Goal: Complete application form

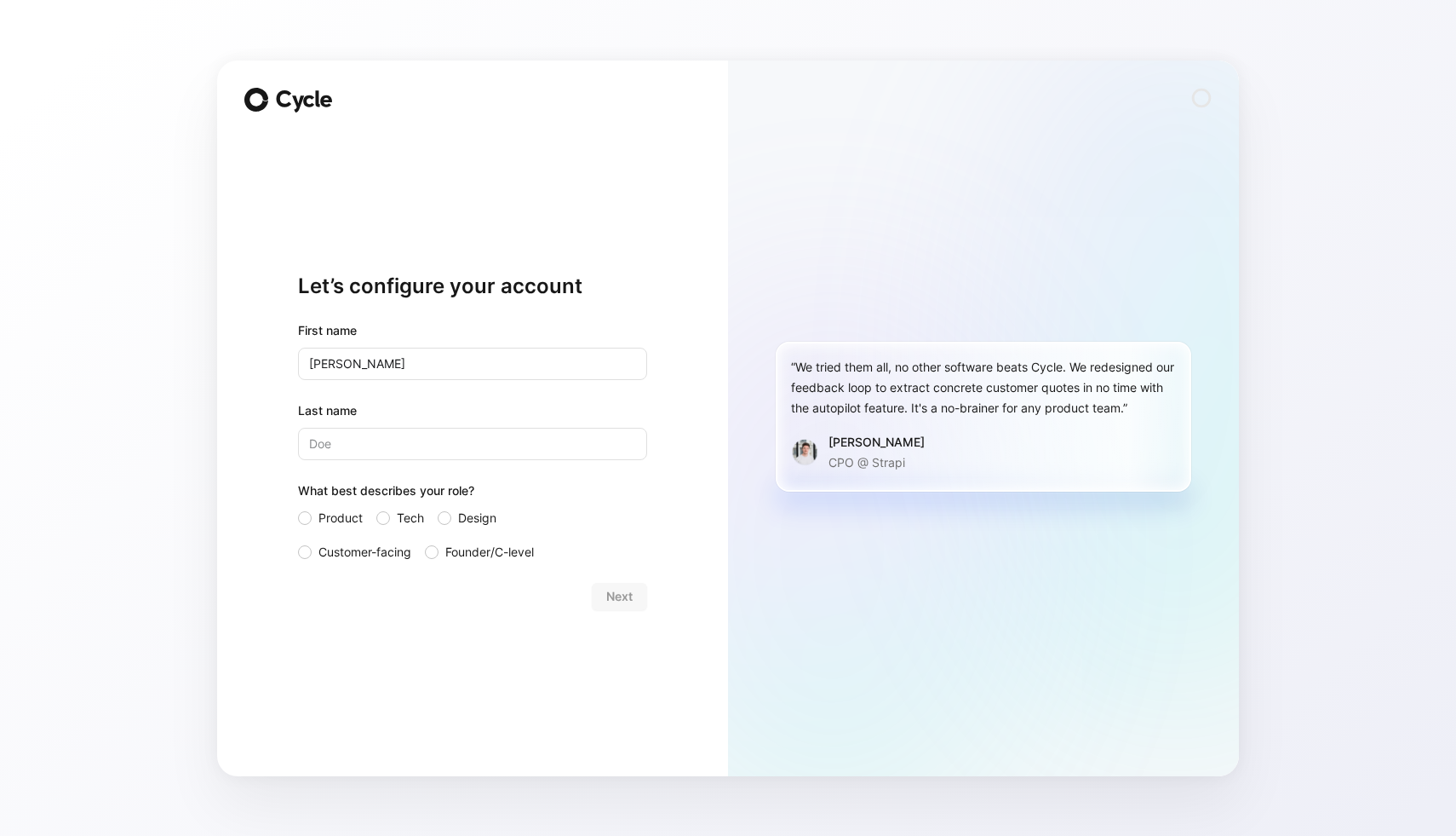
type input "[PERSON_NAME]"
click at [298, 508] on input "Product" at bounding box center [298, 508] width 0 height 0
click at [619, 591] on span "Next" at bounding box center [619, 596] width 27 height 20
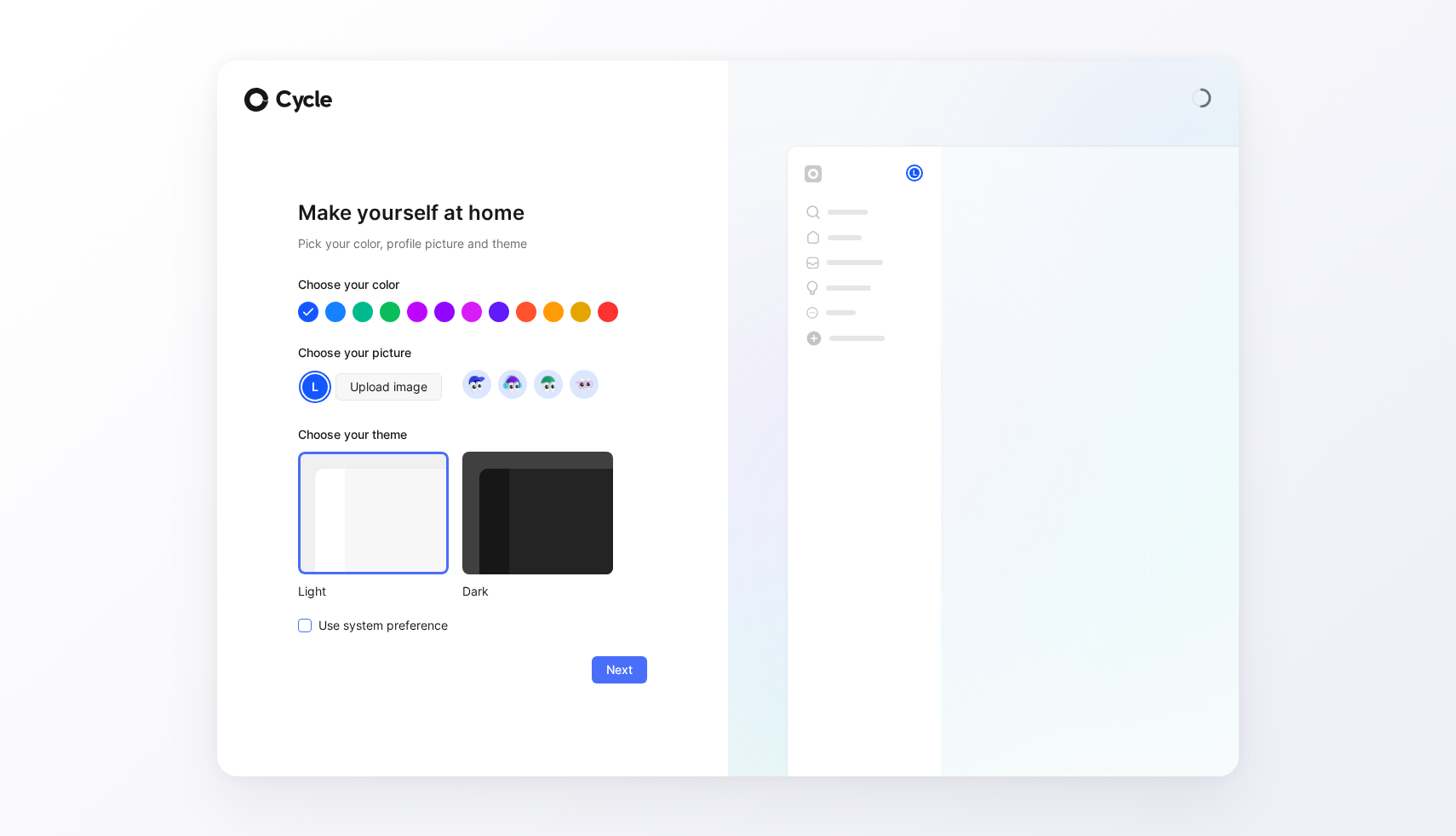
click at [380, 626] on span "Use system preference" at bounding box center [382, 625] width 129 height 20
click at [298, 615] on input "Use system preference" at bounding box center [298, 615] width 0 height 0
click at [639, 671] on button "Next" at bounding box center [619, 670] width 55 height 28
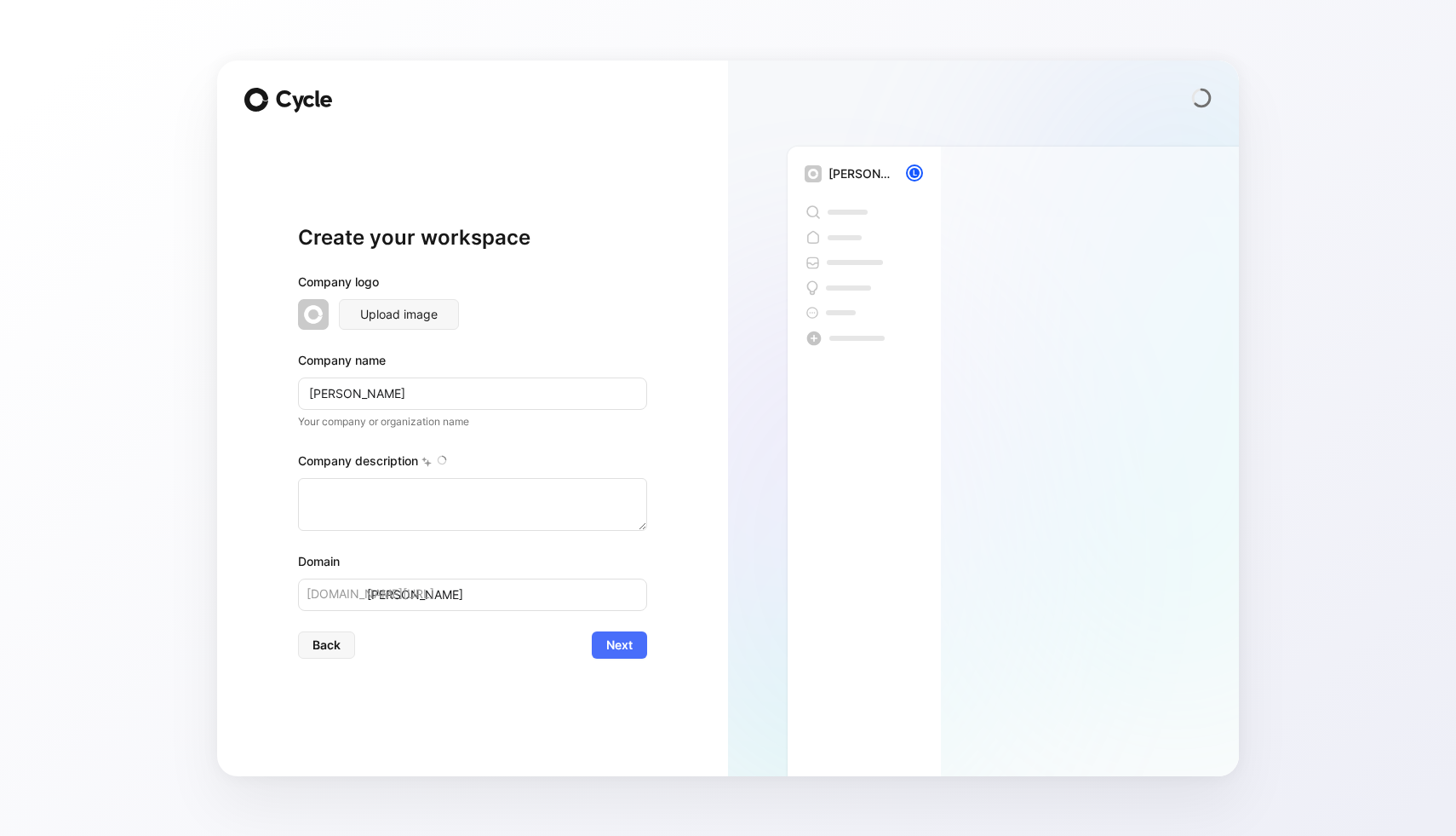
type textarea "Lorem.ip do si AM-consec adipisci eli seddoeiu tempori utlabor et 5252, dolorem…"
type input "[PERSON_NAME] A"
type input "[PERSON_NAME]-a"
type input "[PERSON_NAME]"
type input "[PERSON_NAME]-ai"
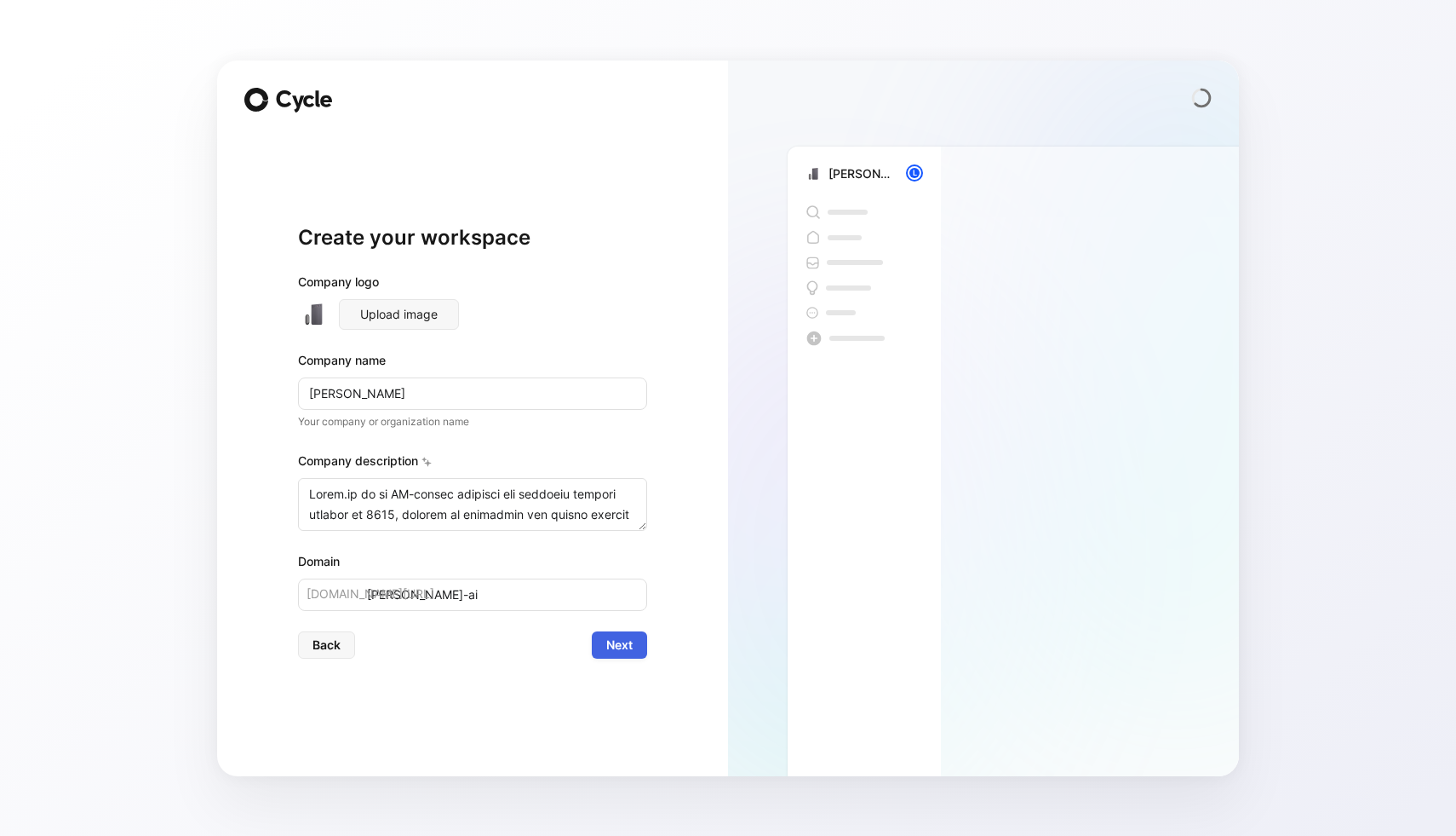
type input "[PERSON_NAME]"
click at [619, 643] on span "Next" at bounding box center [619, 645] width 27 height 20
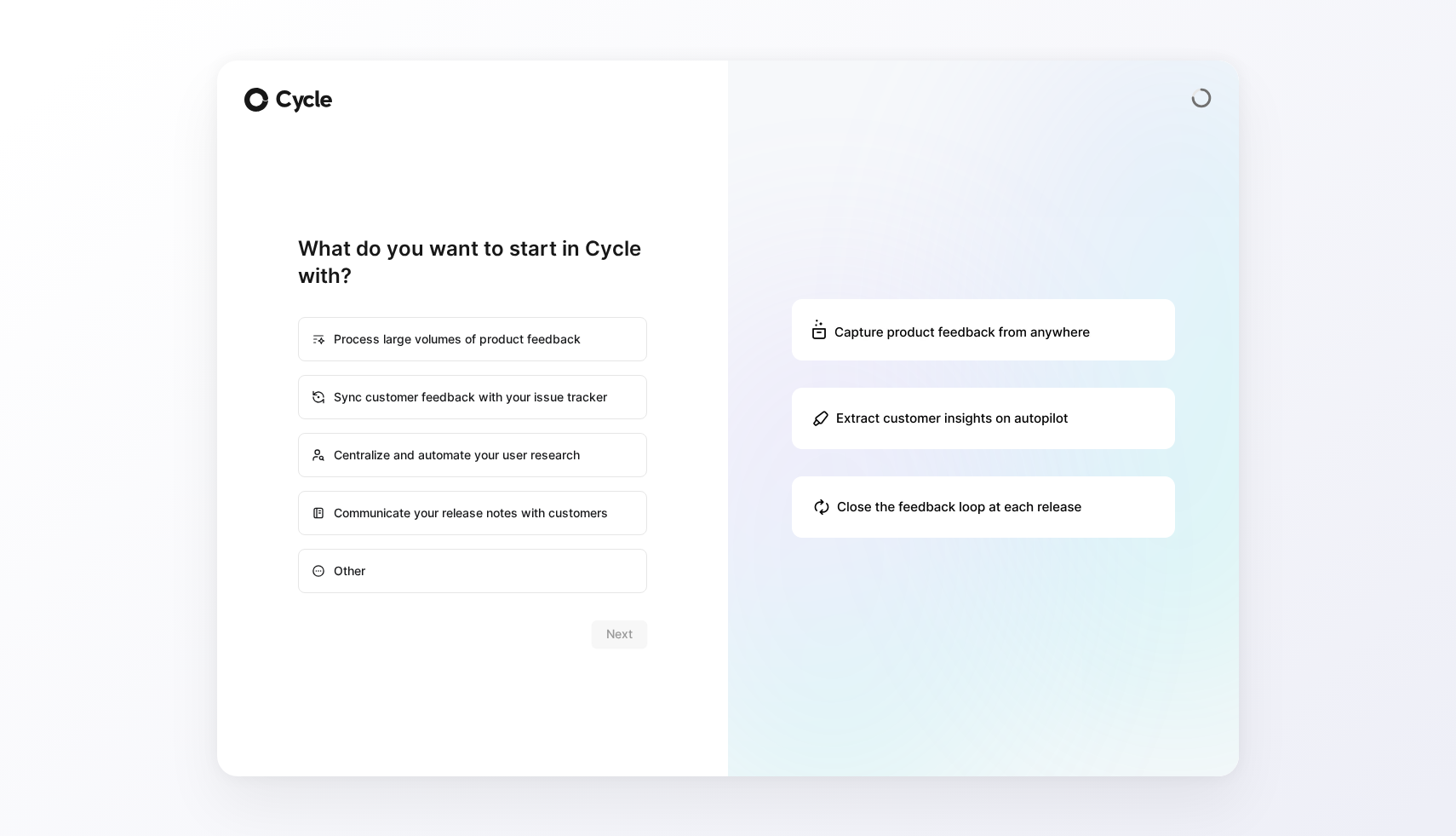
click at [402, 349] on div "Process large volumes of product feedback" at bounding box center [473, 339] width 346 height 41
click at [300, 319] on input "Process large volumes of product feedback" at bounding box center [299, 318] width 1 height 1
radio input "true"
click at [621, 642] on span "Next" at bounding box center [619, 633] width 27 height 20
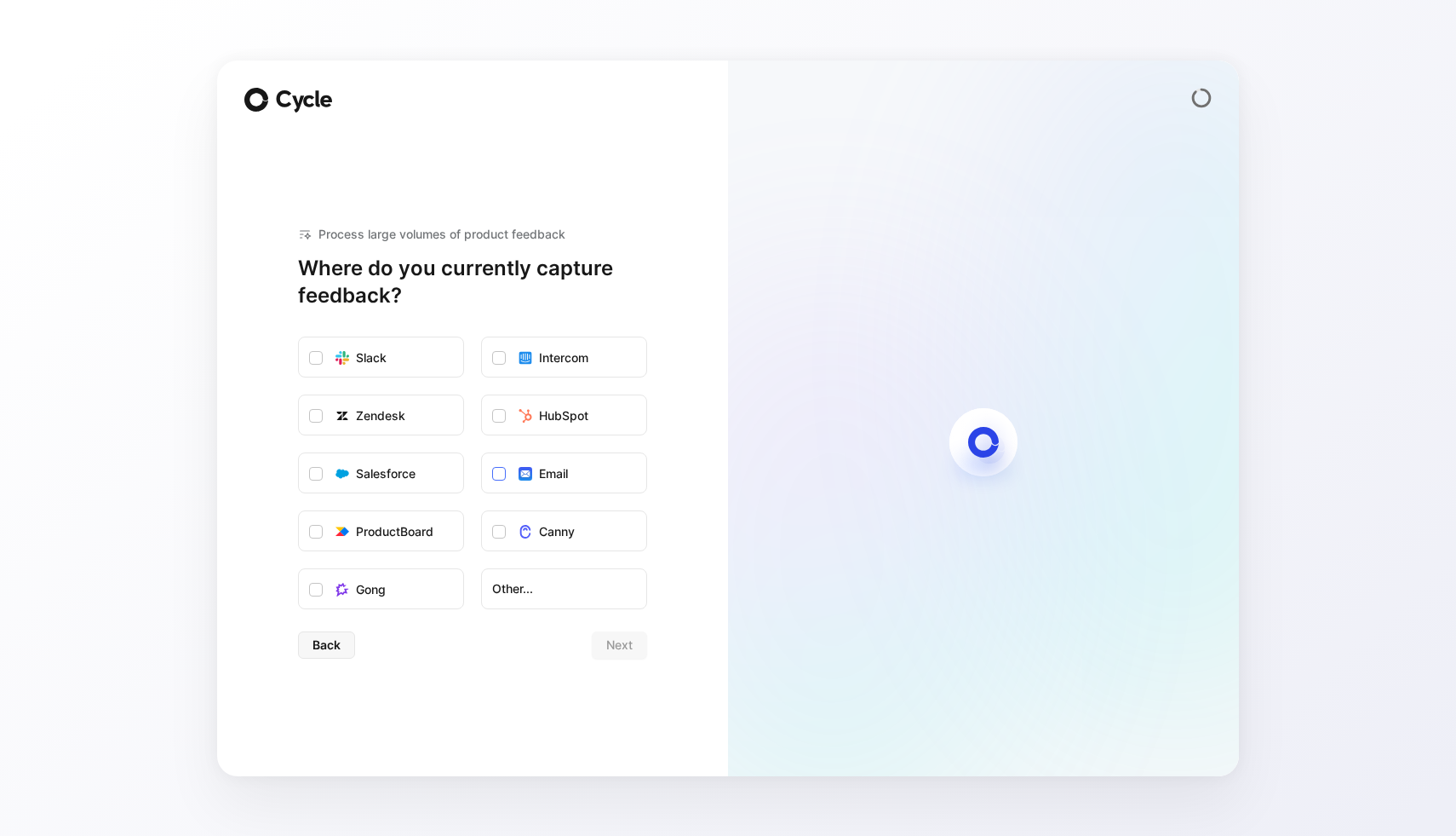
click at [502, 475] on icon at bounding box center [499, 473] width 11 height 11
click at [482, 453] on input "Email" at bounding box center [482, 453] width 0 height 0
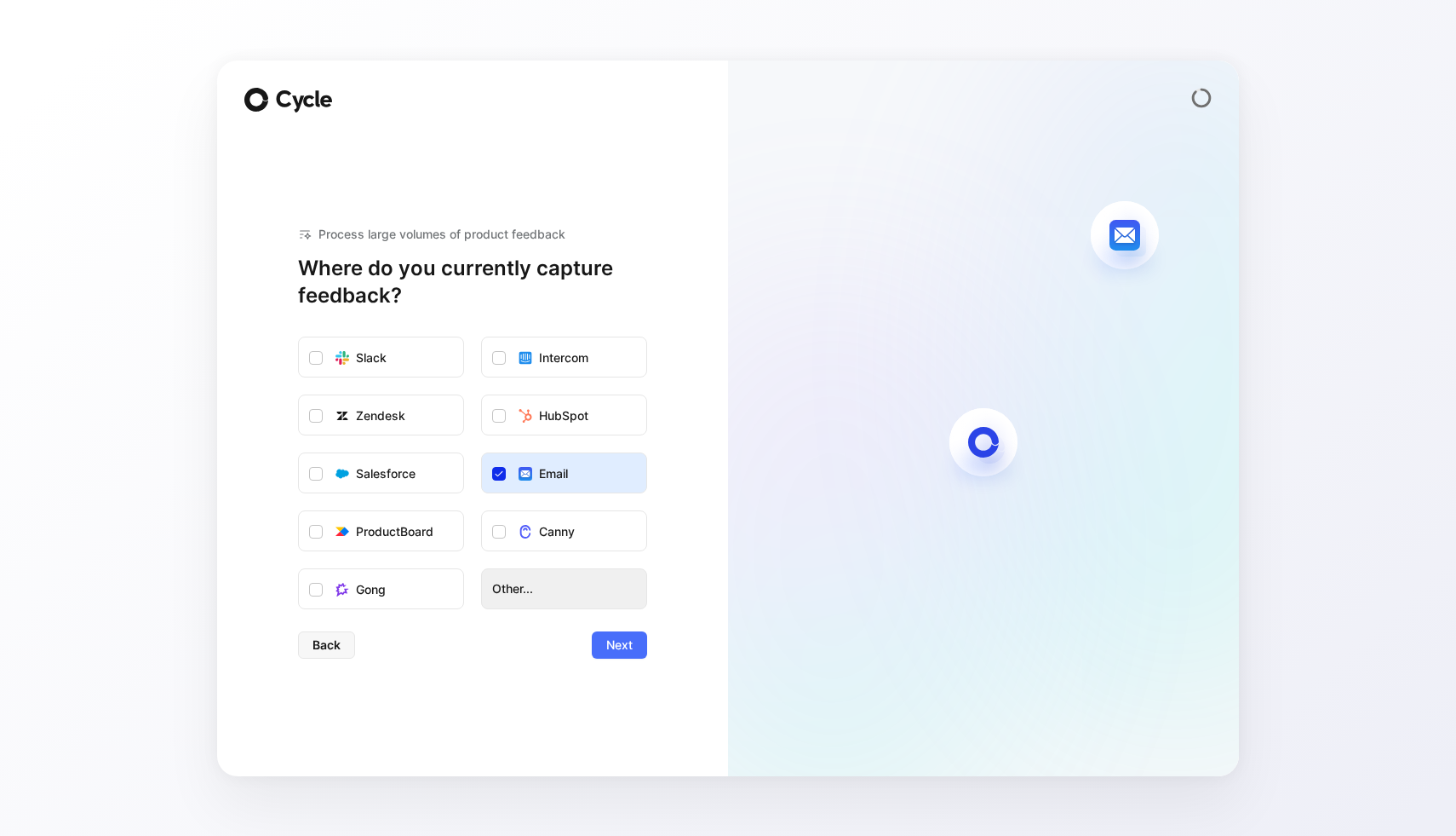
click at [527, 588] on span "Other..." at bounding box center [564, 588] width 144 height 20
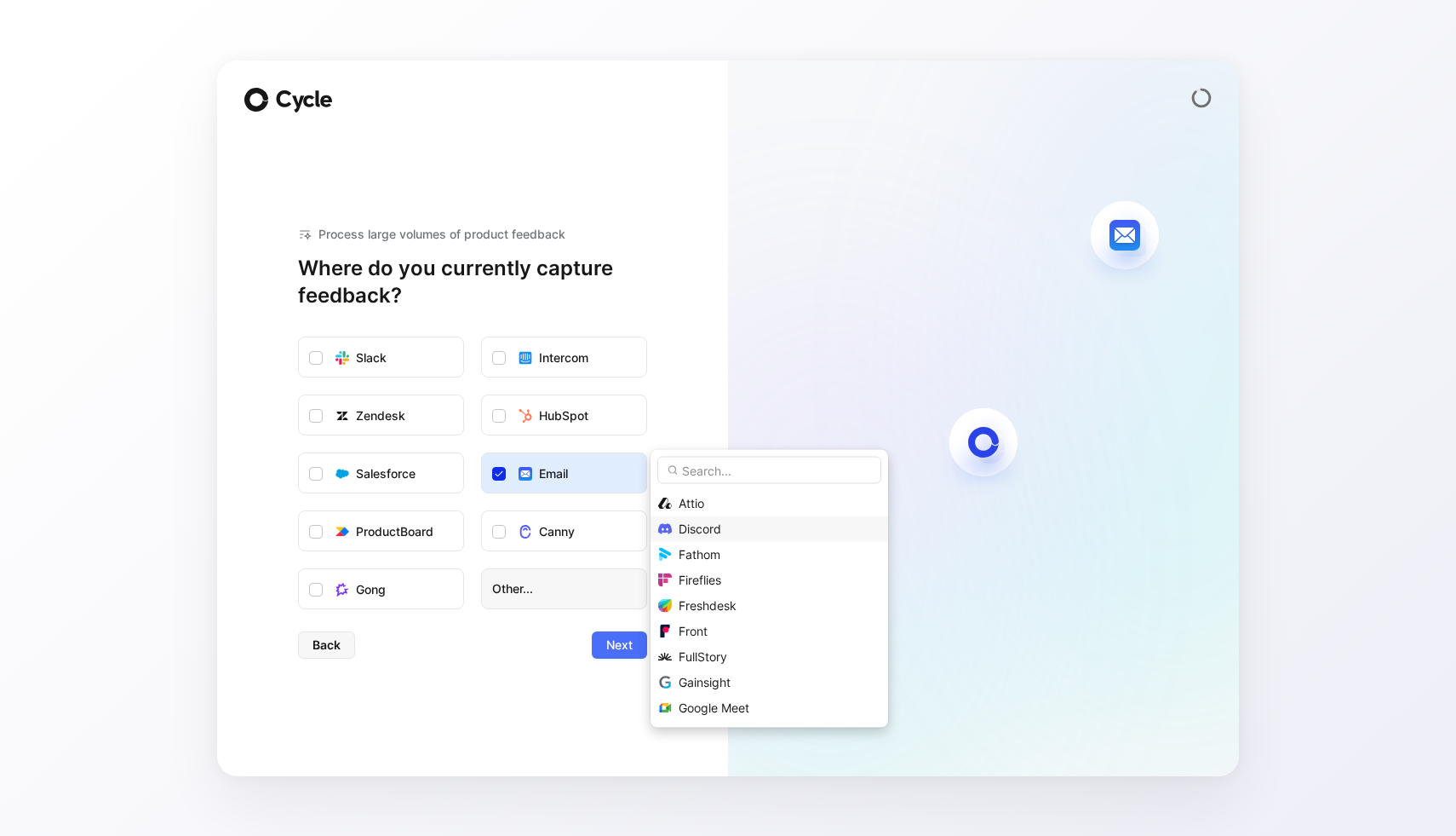
click at [738, 526] on div "Discord" at bounding box center [779, 528] width 202 height 20
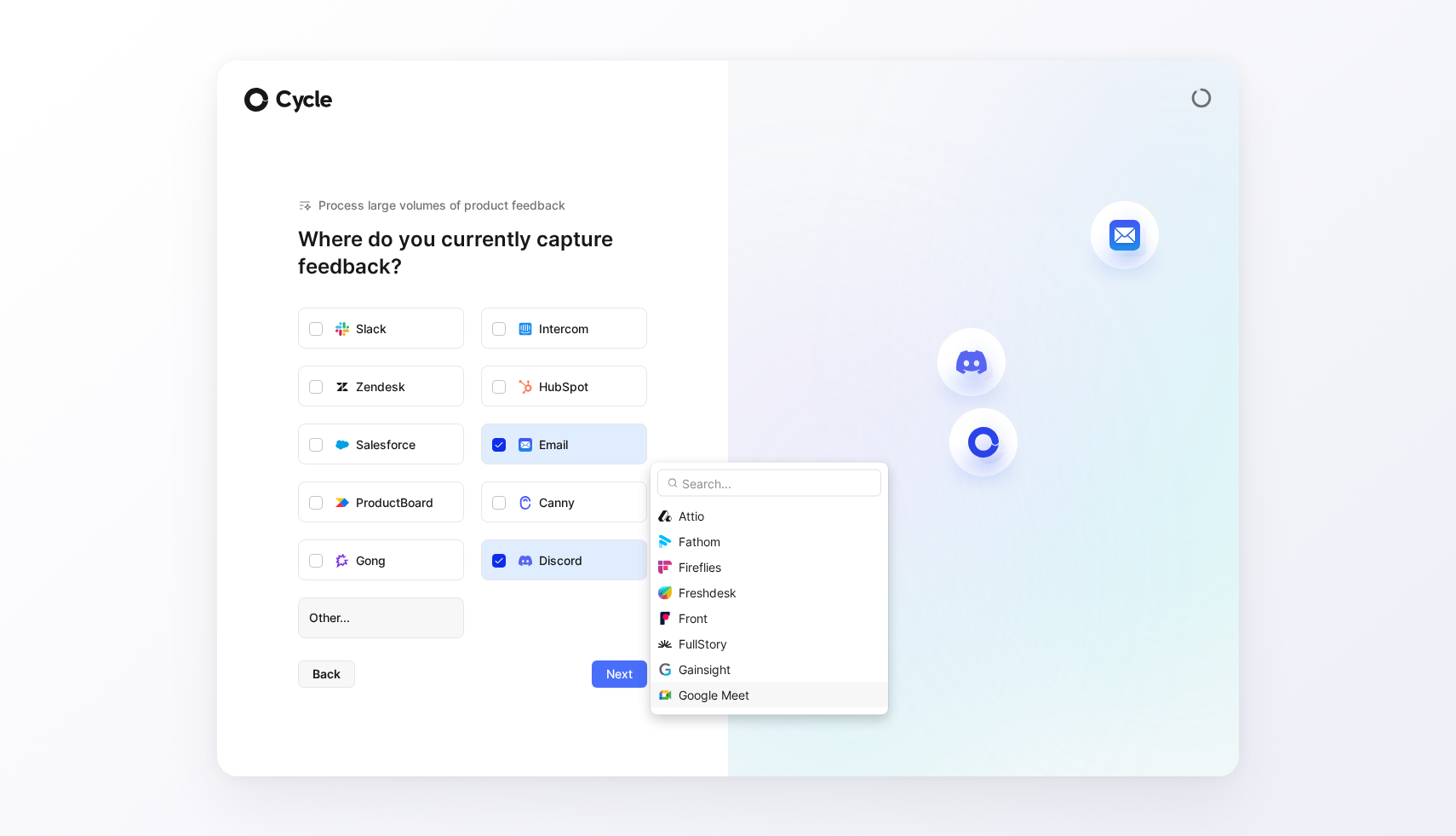
click at [704, 696] on span "Google Meet" at bounding box center [714, 694] width 71 height 14
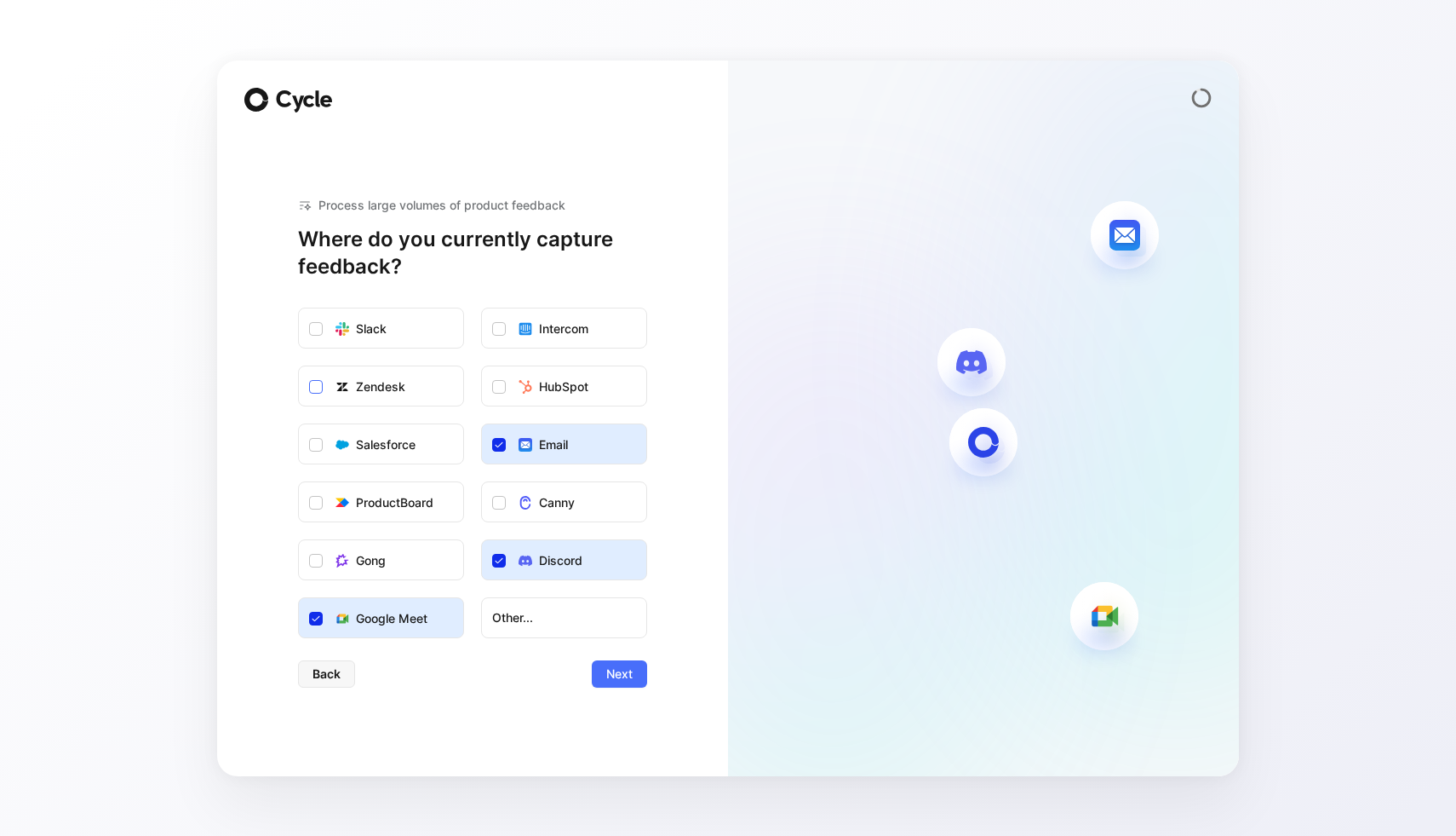
click at [315, 388] on icon at bounding box center [315, 386] width 11 height 11
click at [299, 366] on input "Zendesk" at bounding box center [299, 366] width 0 height 0
click at [619, 676] on span "Next" at bounding box center [619, 673] width 27 height 20
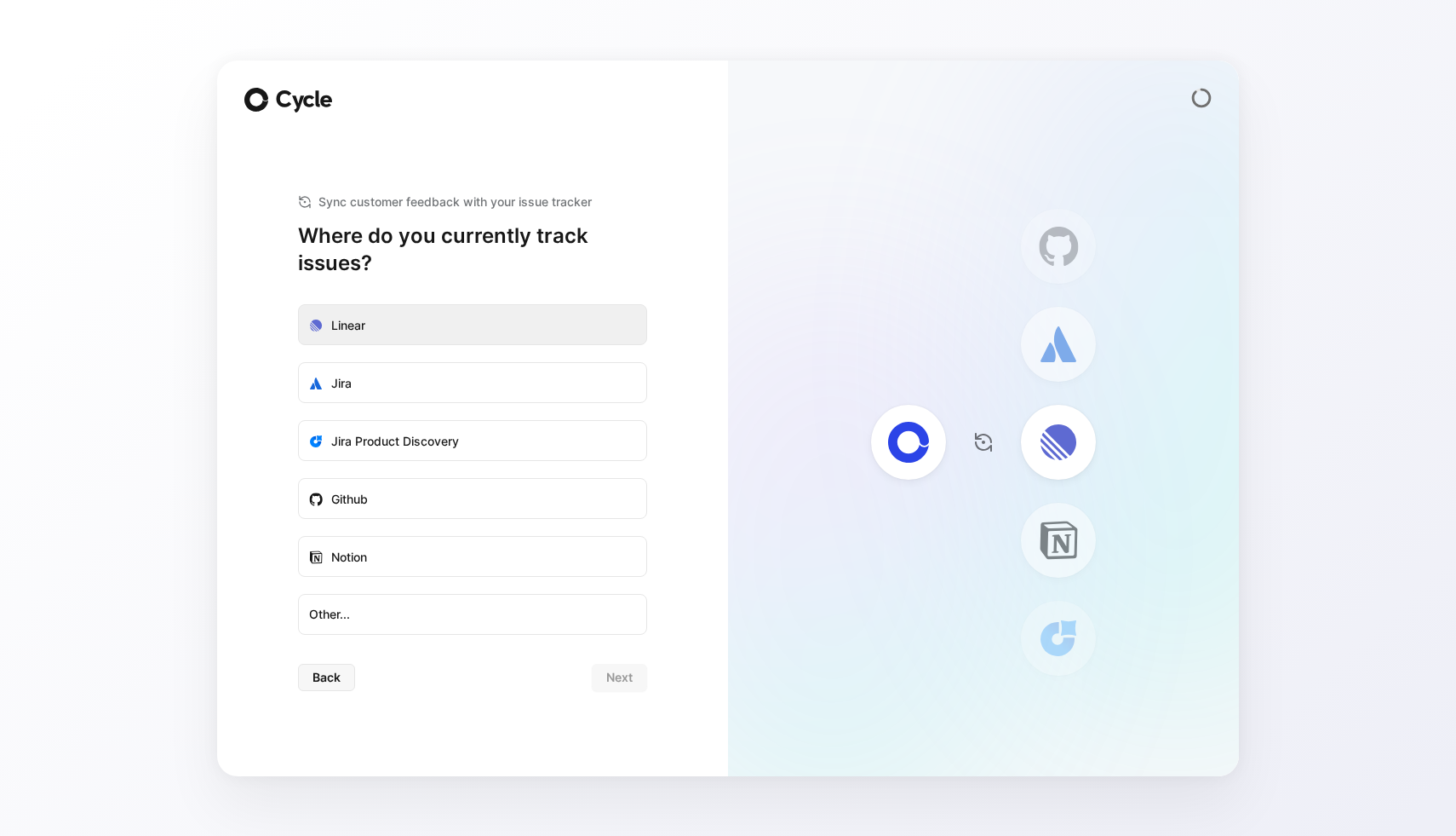
click at [530, 312] on label "Linear" at bounding box center [472, 325] width 347 height 41
click at [299, 305] on input "Linear" at bounding box center [299, 305] width 0 height 0
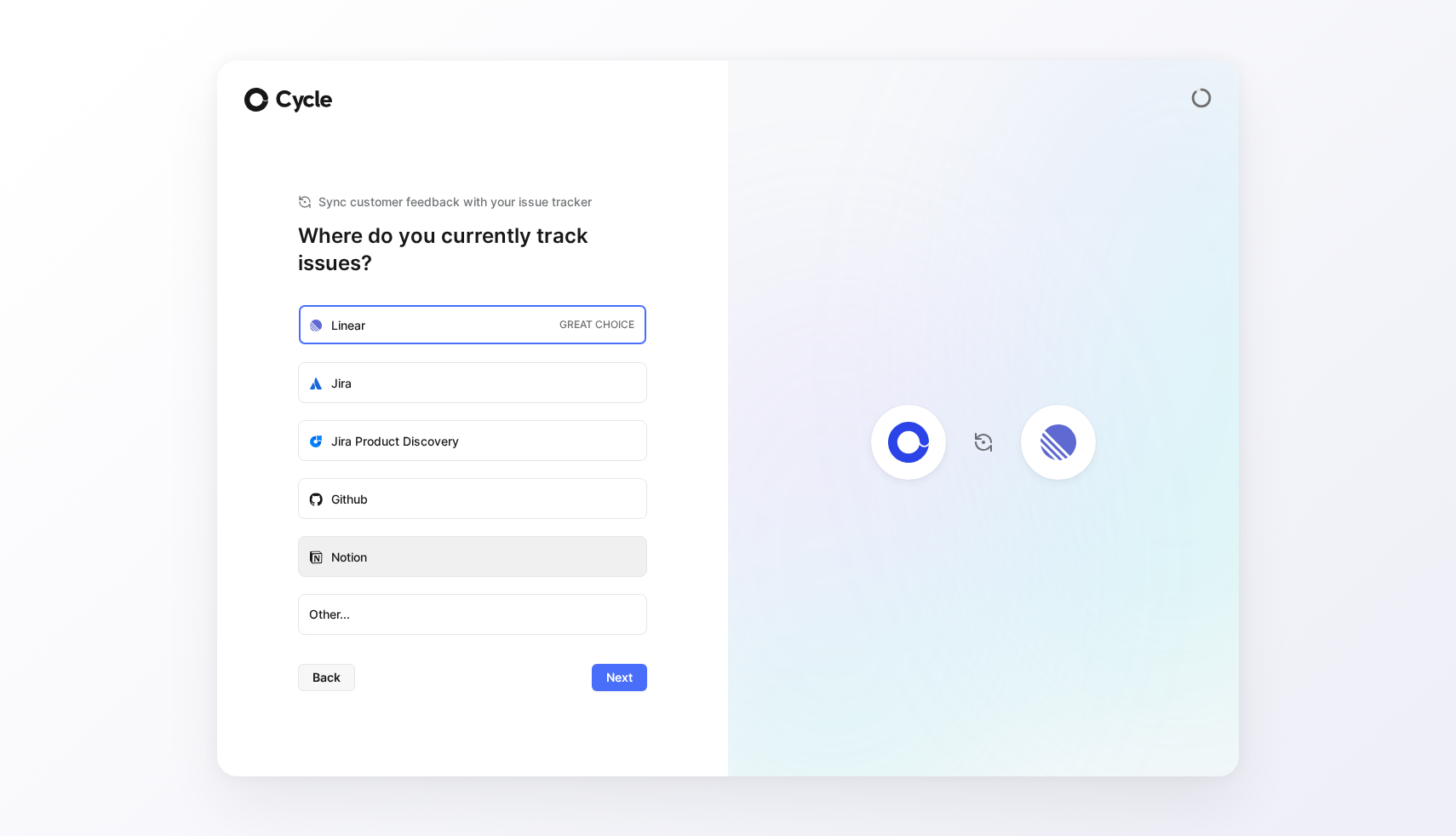
click at [482, 549] on label "Notion" at bounding box center [472, 557] width 347 height 41
click at [299, 537] on input "Notion" at bounding box center [299, 537] width 0 height 0
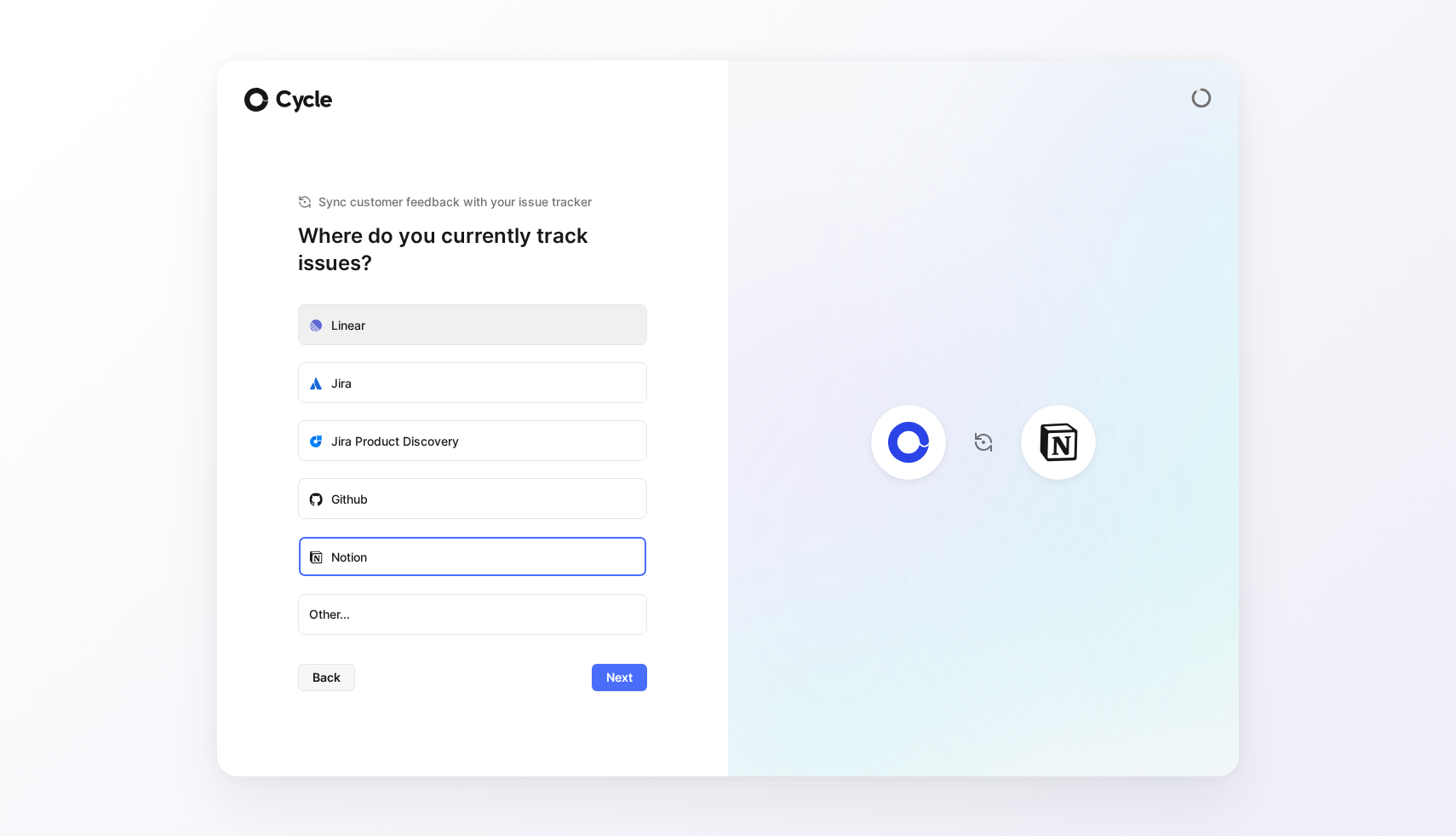
click at [507, 321] on label "Linear" at bounding box center [472, 325] width 347 height 41
click at [299, 305] on input "Linear" at bounding box center [299, 305] width 0 height 0
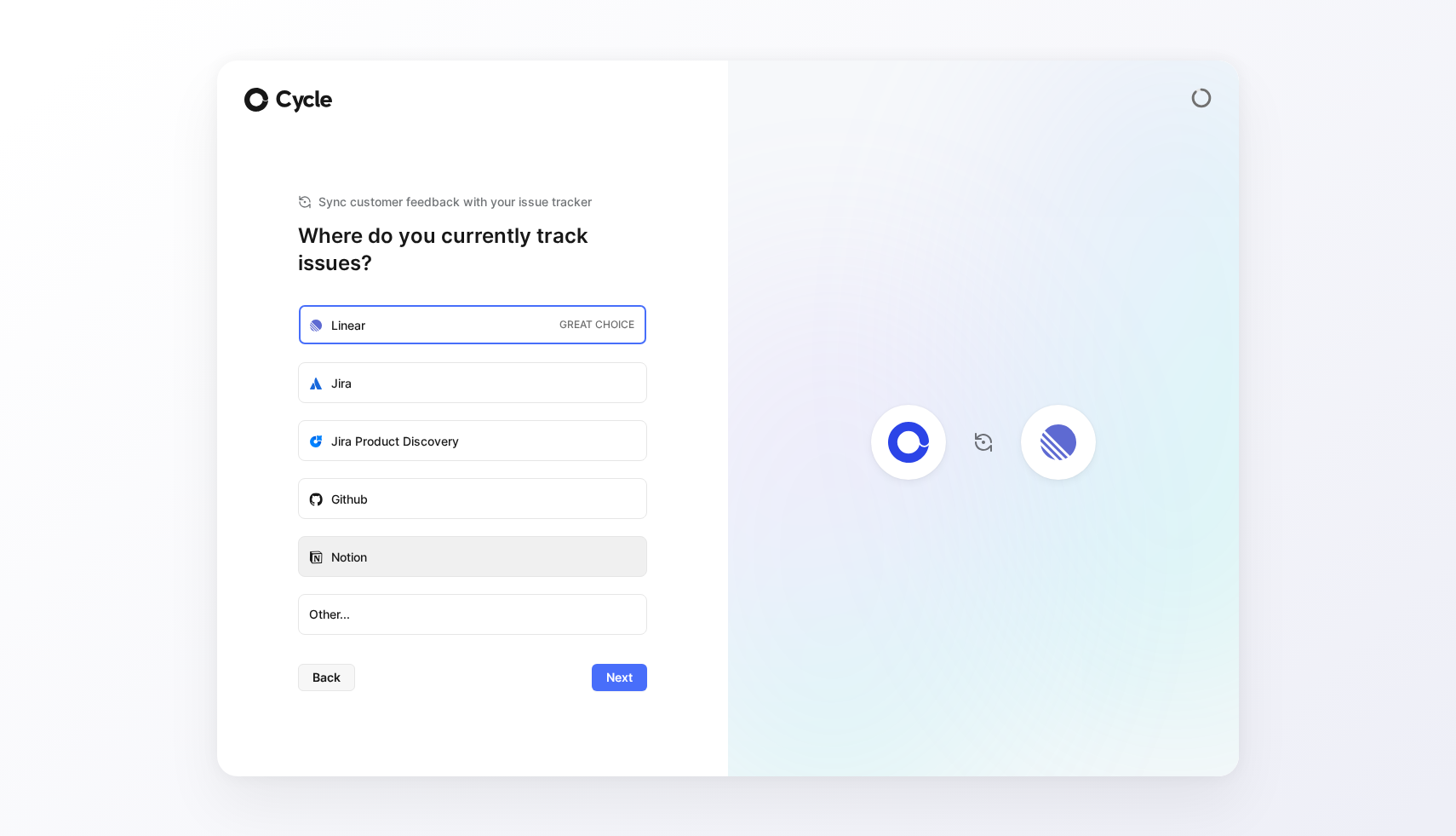
click at [530, 553] on label "Notion" at bounding box center [472, 557] width 347 height 41
click at [299, 537] on input "Notion" at bounding box center [299, 537] width 0 height 0
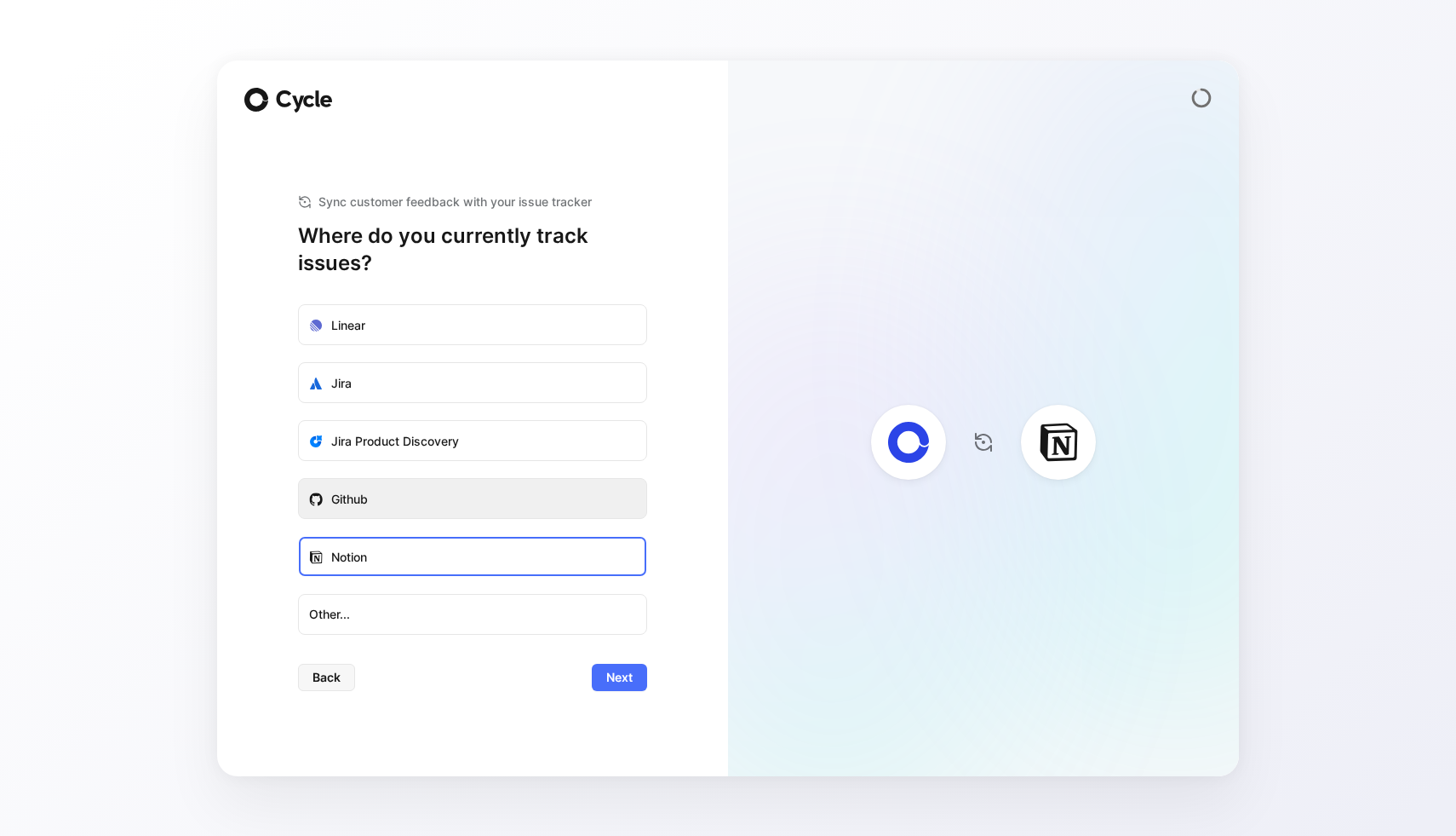
click at [526, 503] on label "Github" at bounding box center [472, 499] width 347 height 41
click at [299, 479] on input "Github" at bounding box center [299, 479] width 0 height 0
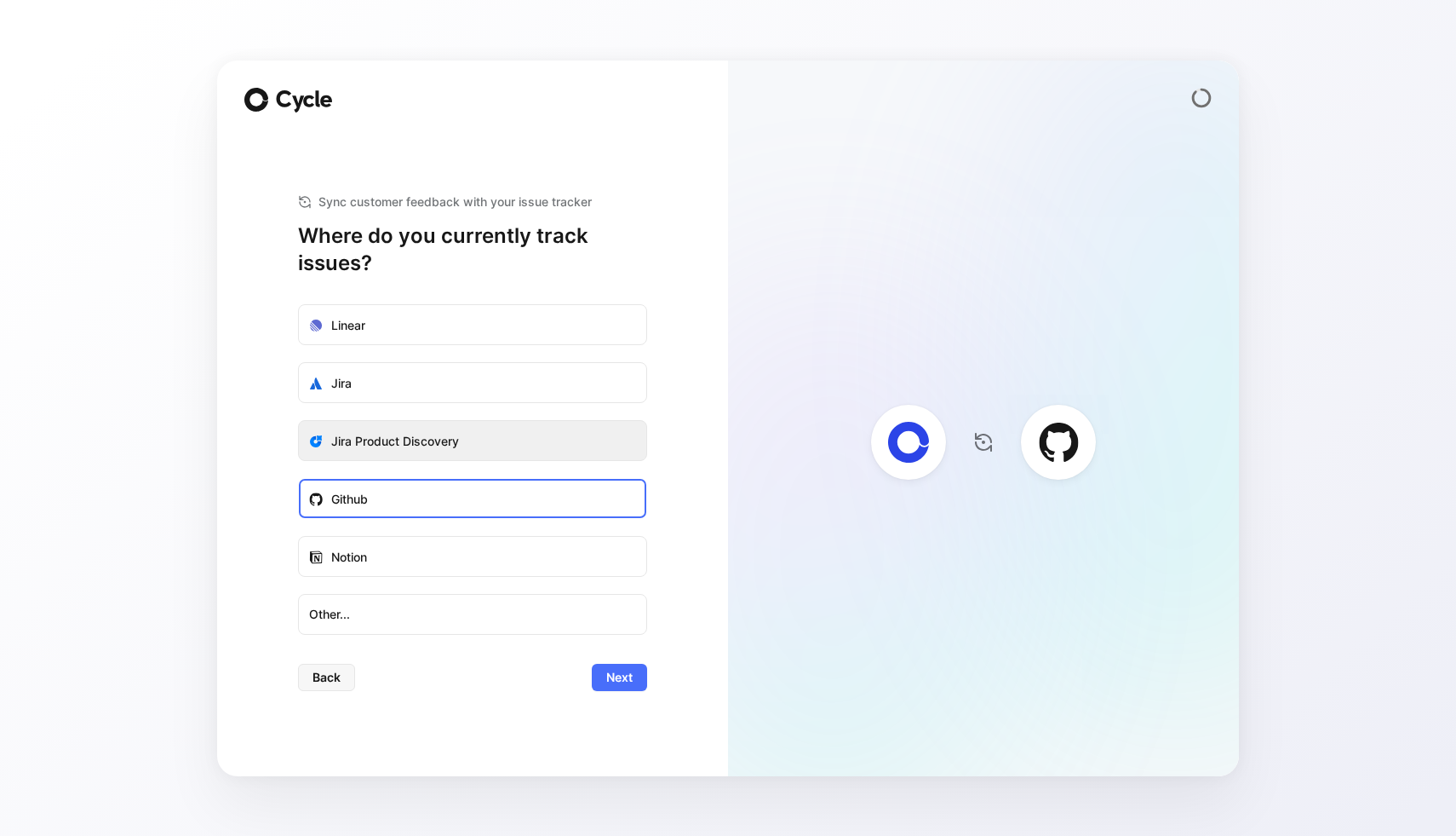
click at [541, 433] on label "Jira Product Discovery" at bounding box center [472, 441] width 347 height 41
click at [299, 421] on input "Jira Product Discovery" at bounding box center [299, 421] width 0 height 0
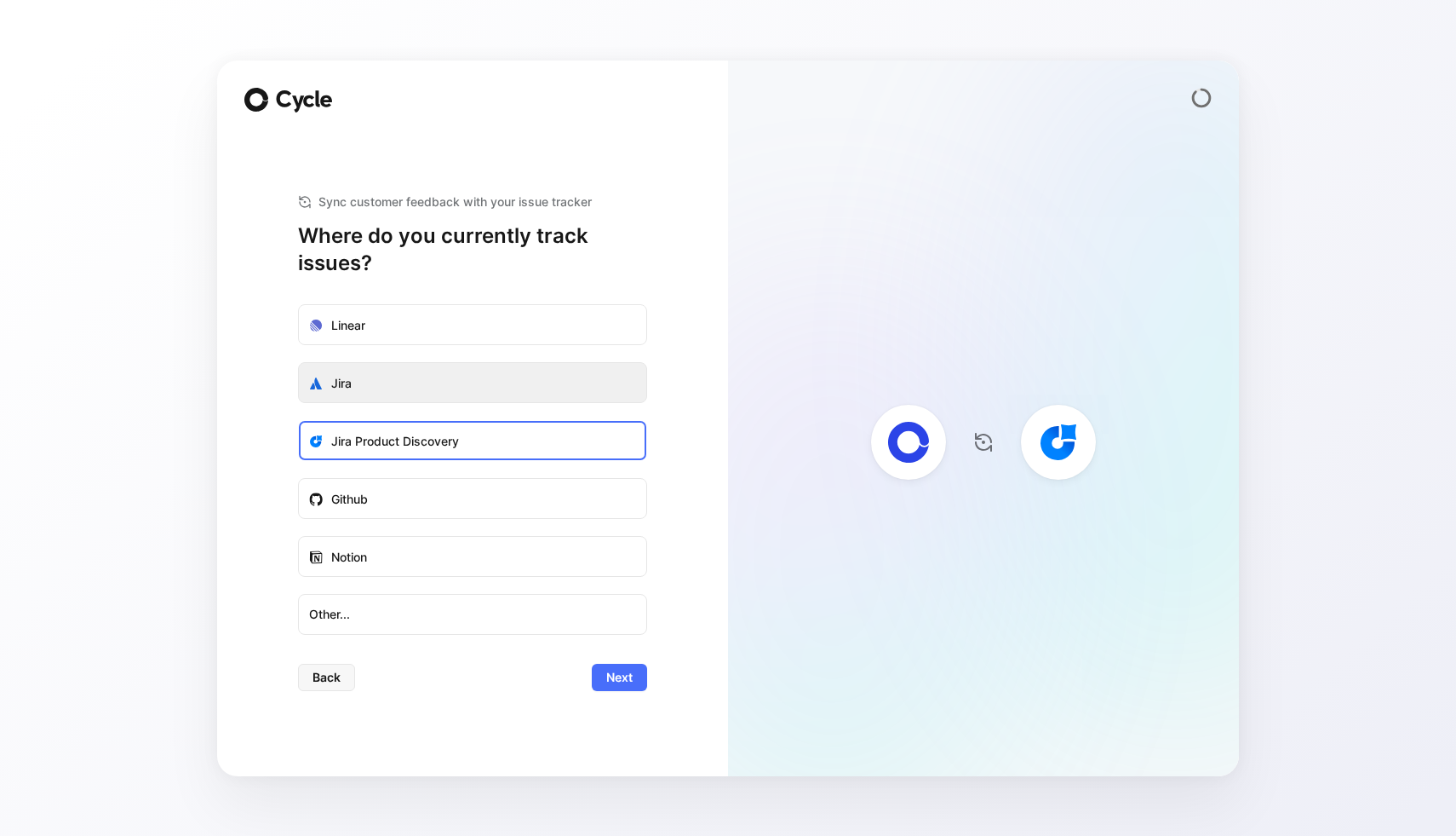
click at [548, 370] on label "Jira" at bounding box center [472, 383] width 347 height 41
click at [299, 363] on input "Jira" at bounding box center [299, 363] width 0 height 0
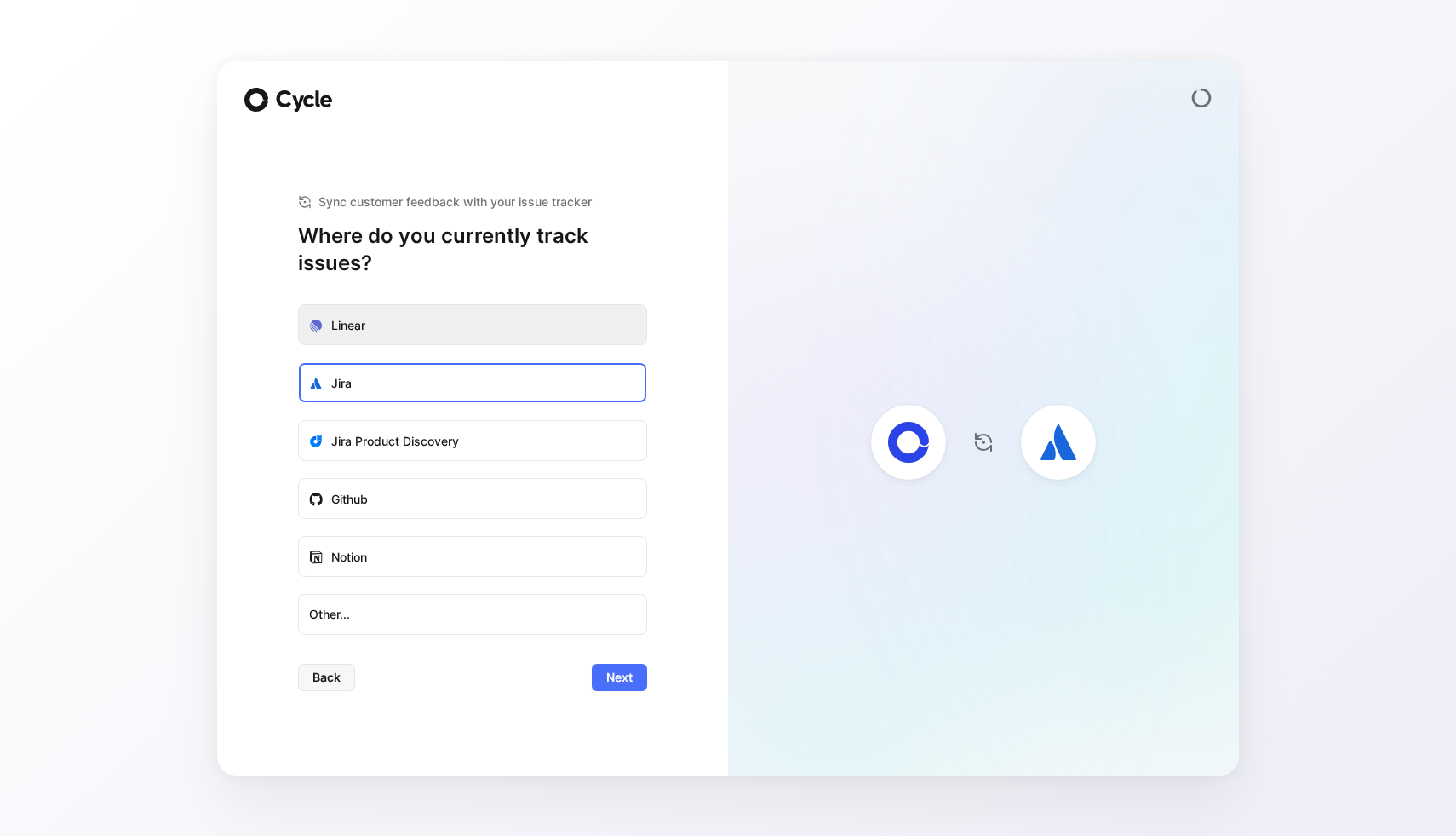
click at [552, 320] on label "Linear" at bounding box center [472, 325] width 347 height 41
click at [299, 305] on input "Linear" at bounding box center [299, 305] width 0 height 0
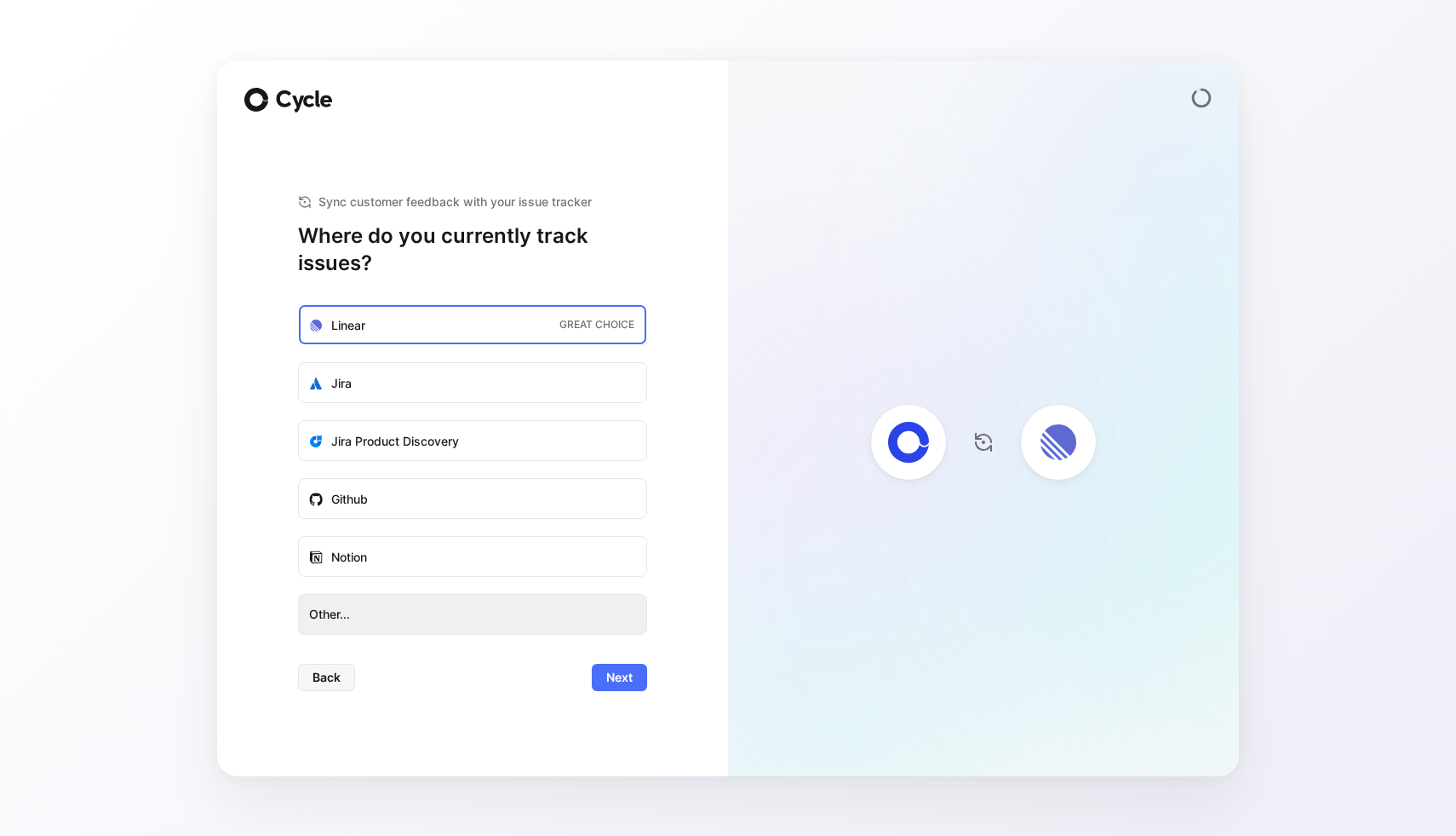
click at [379, 616] on span "Other..." at bounding box center [472, 614] width 327 height 20
click at [619, 678] on span "Next" at bounding box center [619, 676] width 27 height 20
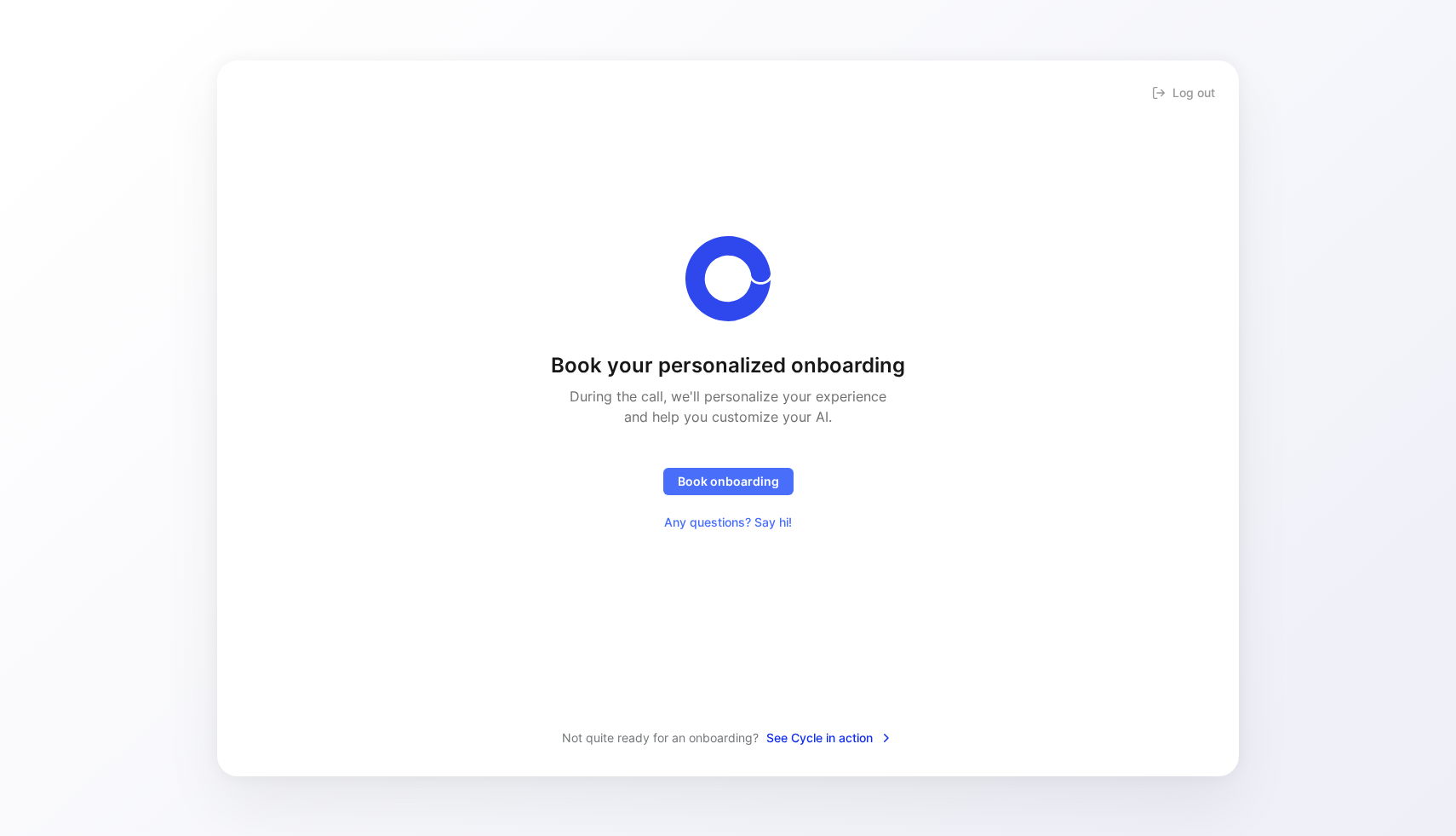
click at [824, 736] on span "See Cycle in action" at bounding box center [830, 737] width 127 height 20
